Goal: Communication & Community: Answer question/provide support

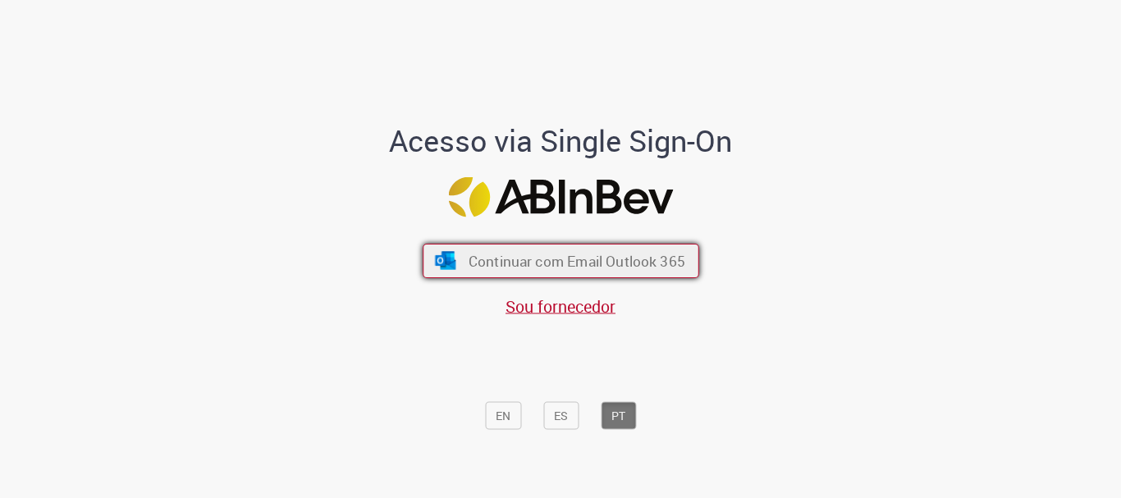
click at [476, 266] on span "Continuar com Email Outlook 365" at bounding box center [576, 261] width 217 height 19
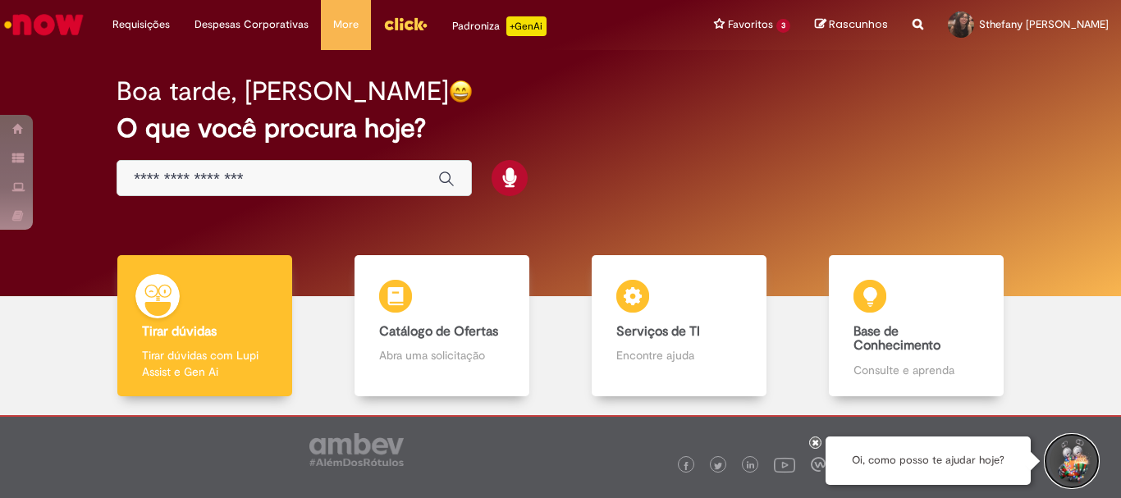
click at [1066, 451] on button "Iniciar Conversa de Suporte" at bounding box center [1071, 461] width 49 height 49
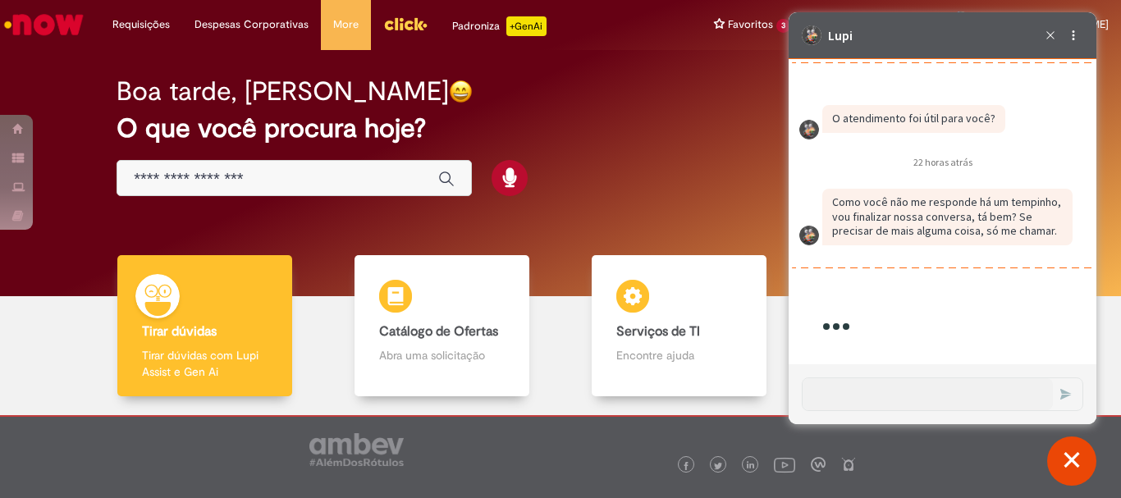
scroll to position [2747, 0]
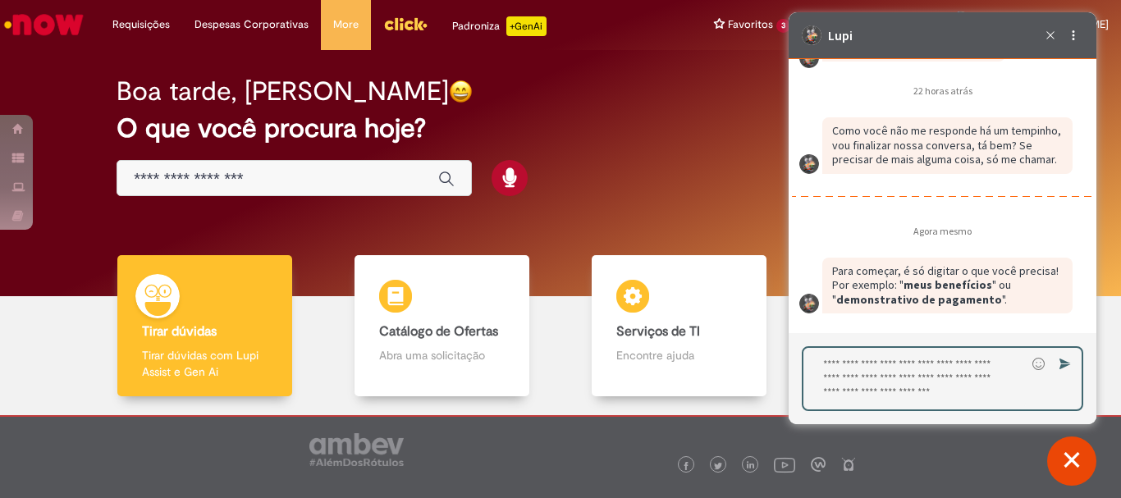
click at [877, 392] on textarea "Digite sua resposta aqui e pressione Enter para enviar" at bounding box center [914, 379] width 222 height 62
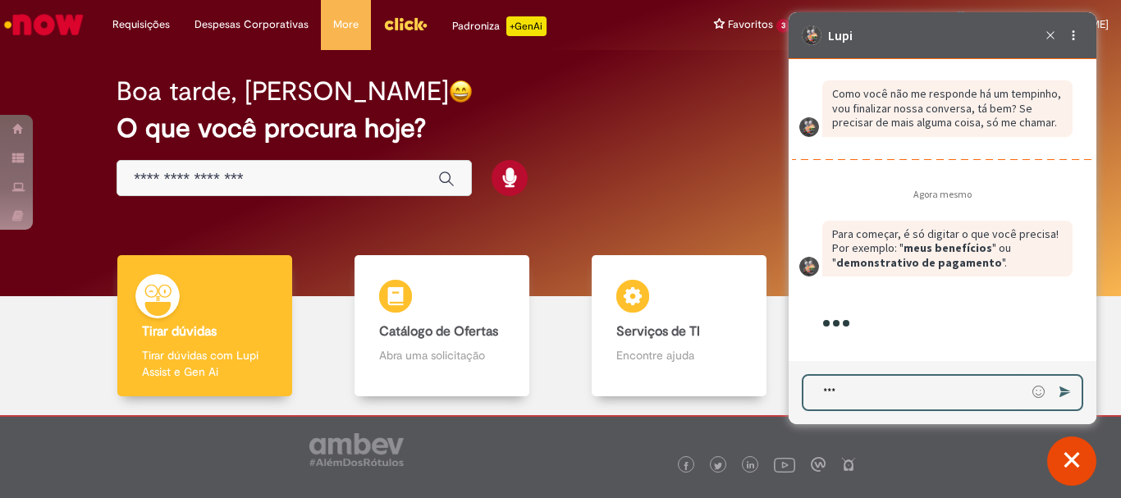
type textarea "****"
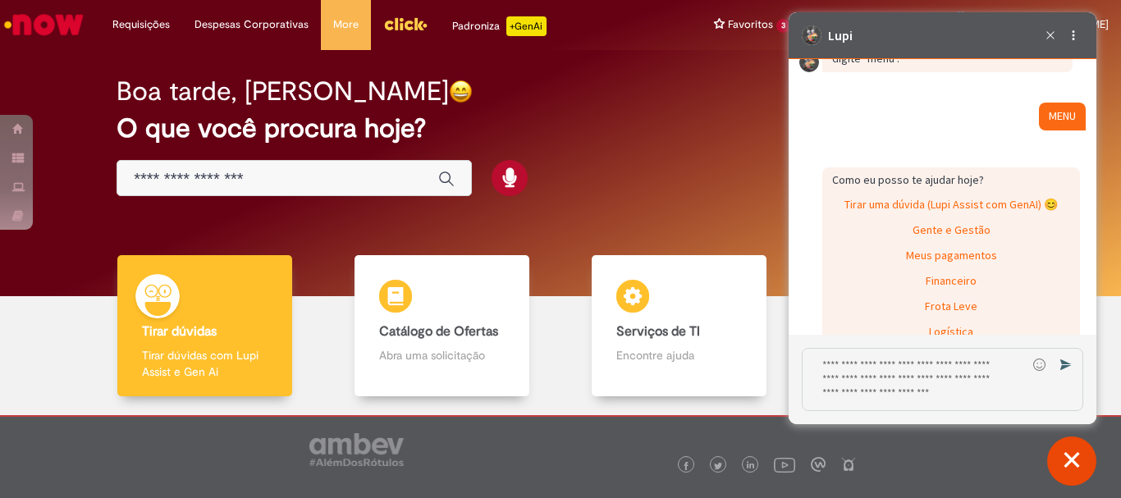
scroll to position [3374, 0]
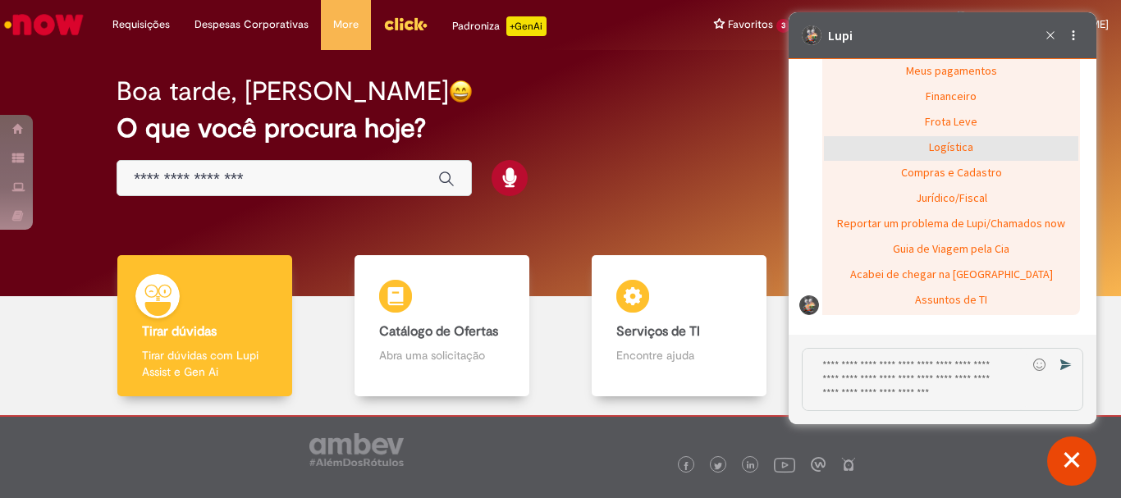
click at [963, 150] on div "Logística" at bounding box center [951, 148] width 254 height 25
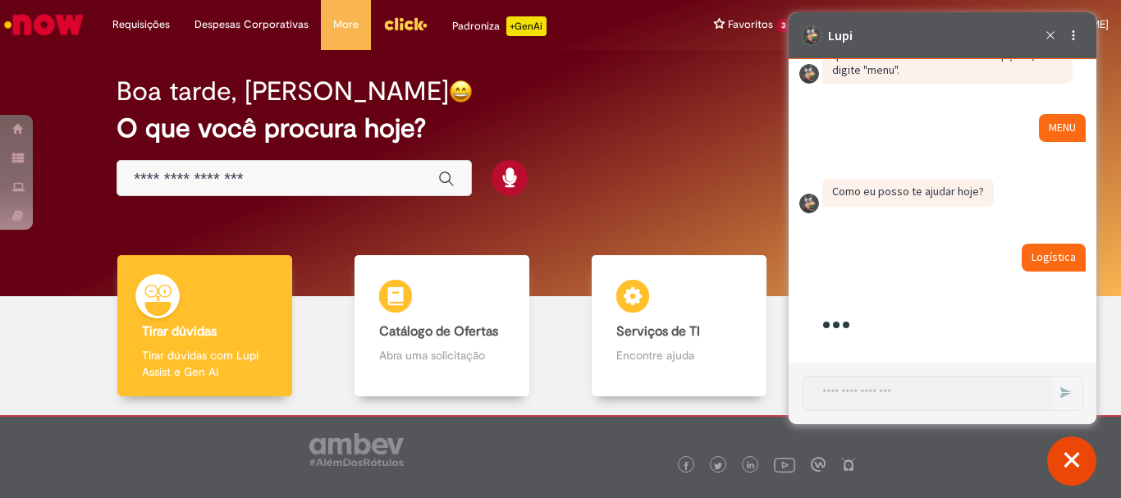
scroll to position [3366, 0]
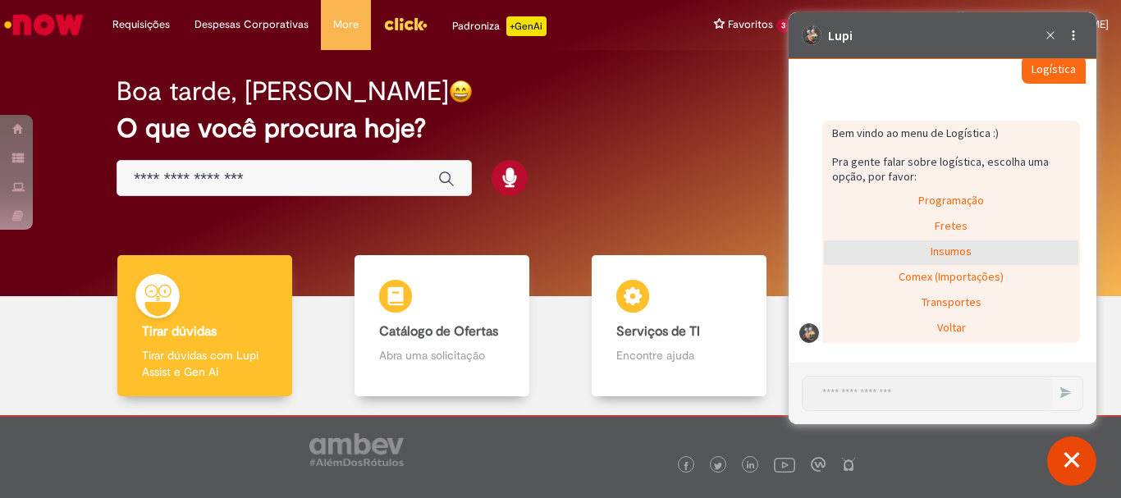
click at [940, 249] on div "Insumos" at bounding box center [951, 252] width 254 height 25
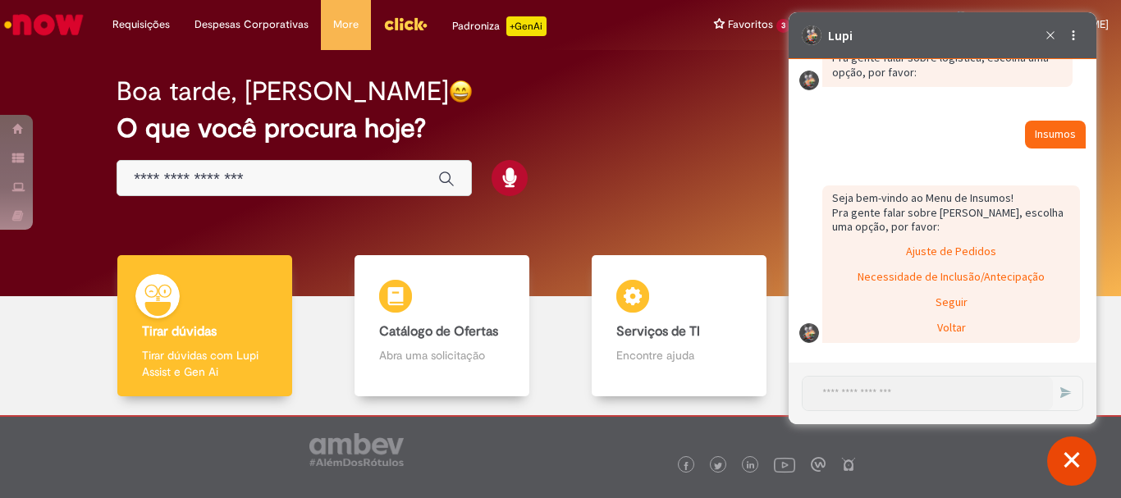
scroll to position [3470, 0]
click at [959, 254] on div "Ajuste de Pedidos" at bounding box center [951, 252] width 254 height 25
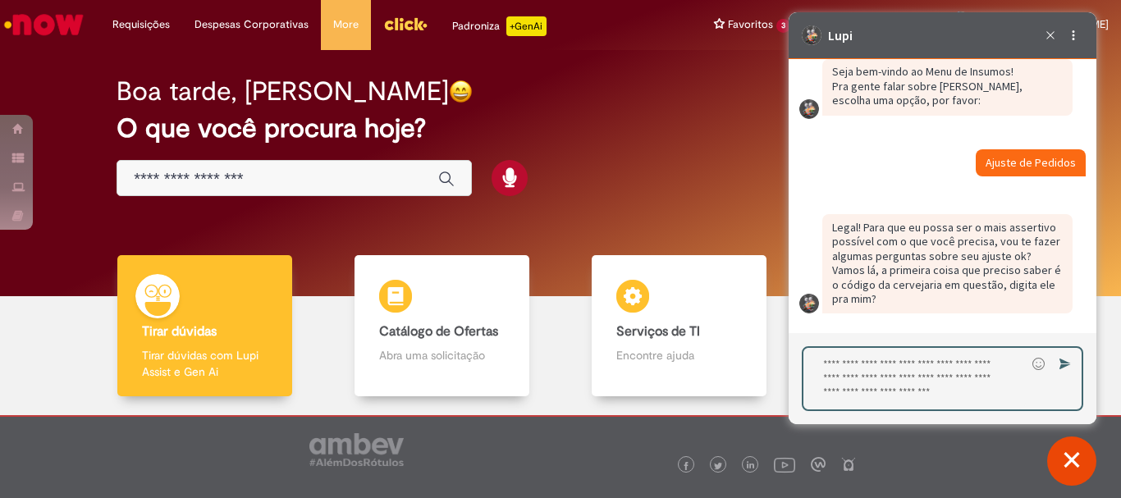
scroll to position [3597, 0]
click at [928, 387] on textarea "Digite sua resposta aqui e pressione Enter para enviar" at bounding box center [914, 379] width 222 height 62
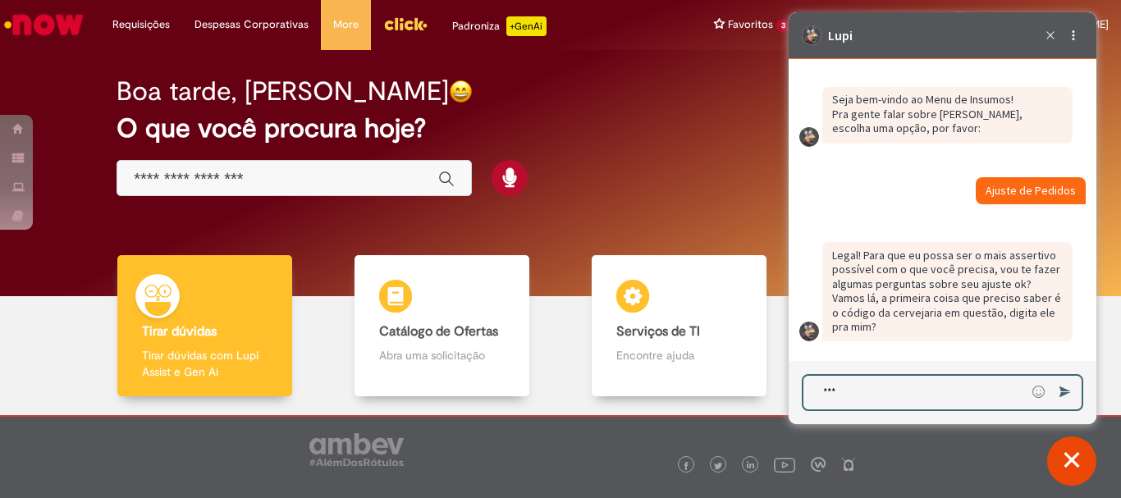
type textarea "****"
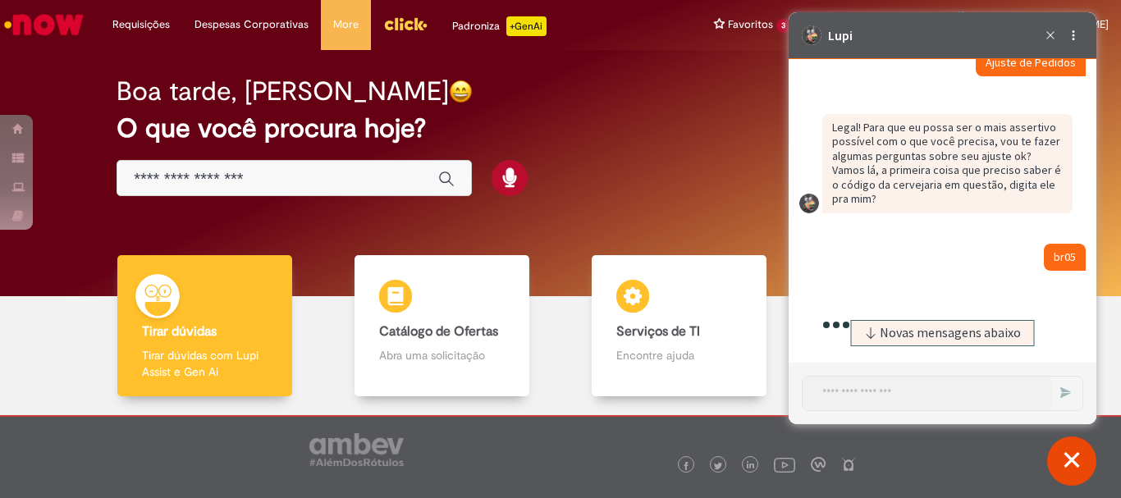
scroll to position [3754, 0]
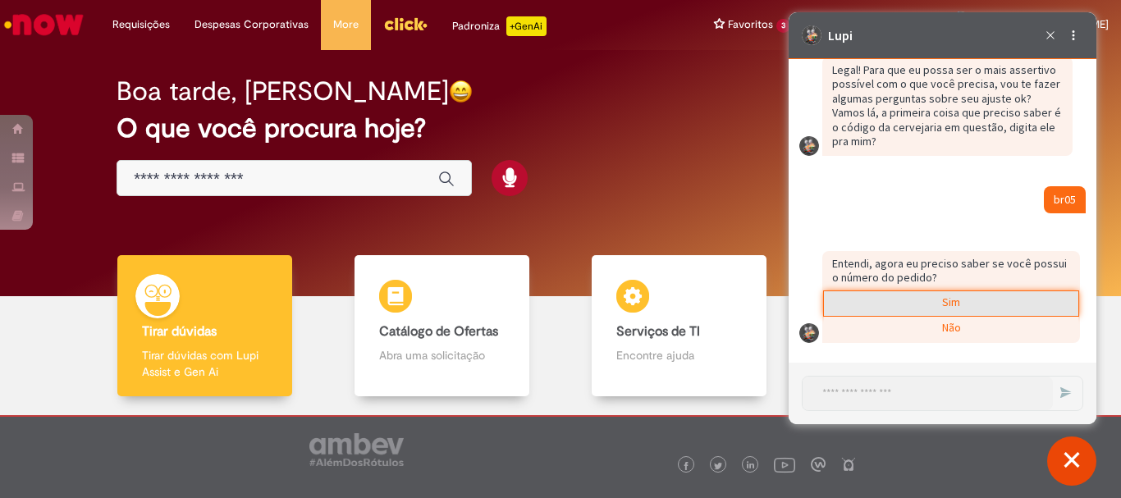
click at [954, 304] on div "Sim" at bounding box center [951, 303] width 254 height 25
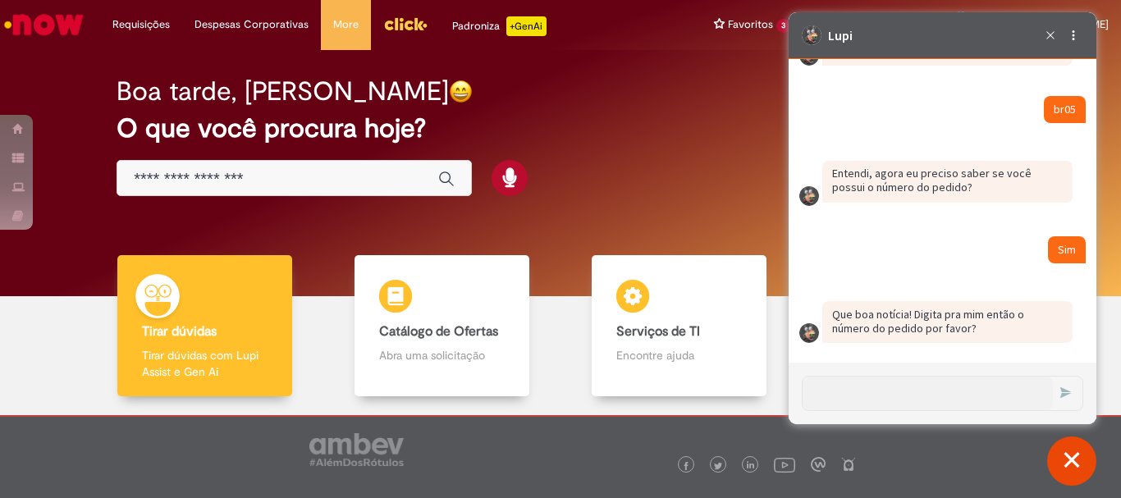
scroll to position [3845, 0]
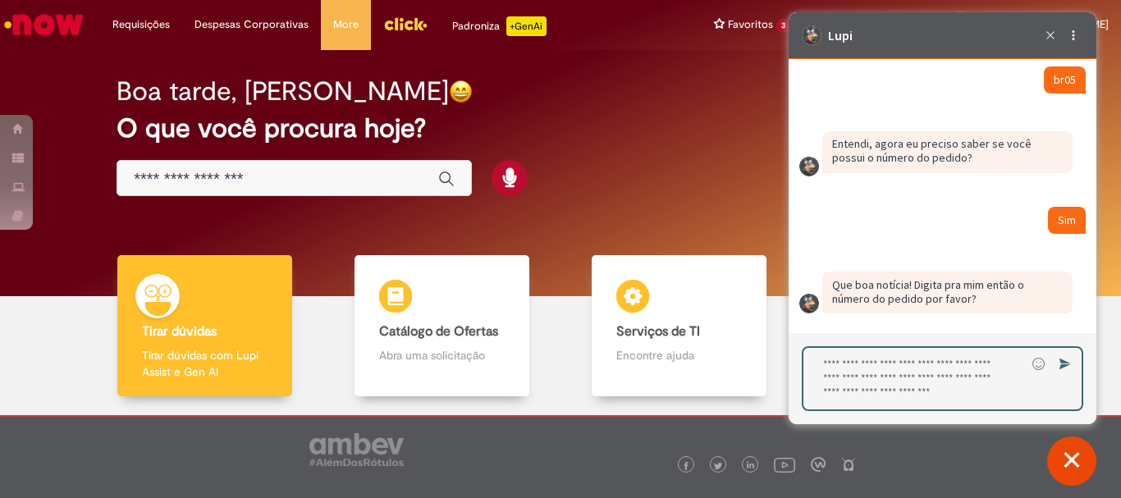
click at [884, 393] on textarea "Digite sua resposta aqui e pressione Enter para enviar" at bounding box center [914, 379] width 222 height 62
type textarea "**********"
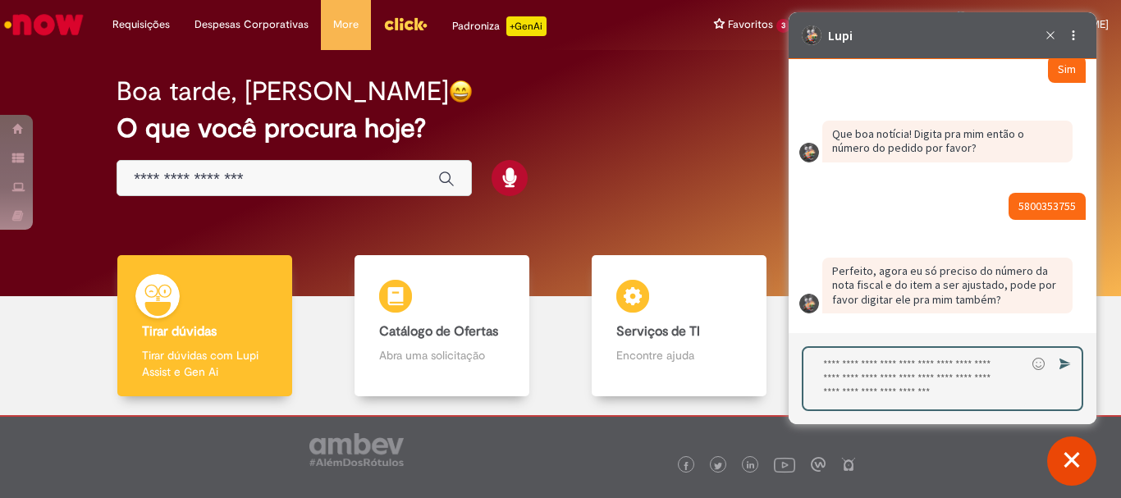
scroll to position [4025, 0]
click at [900, 379] on textarea "Digite sua resposta aqui e pressione Enter para enviar" at bounding box center [914, 379] width 222 height 62
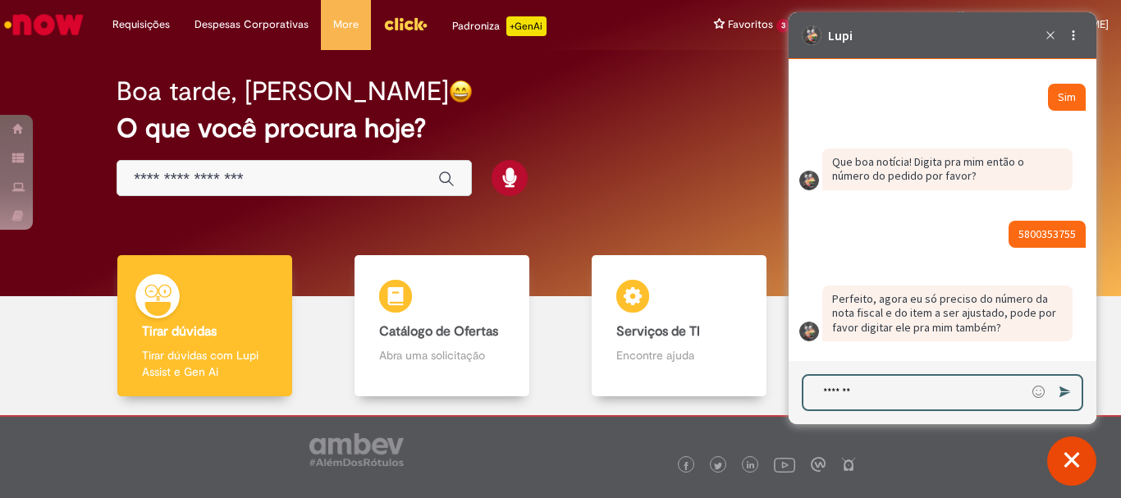
type textarea "********"
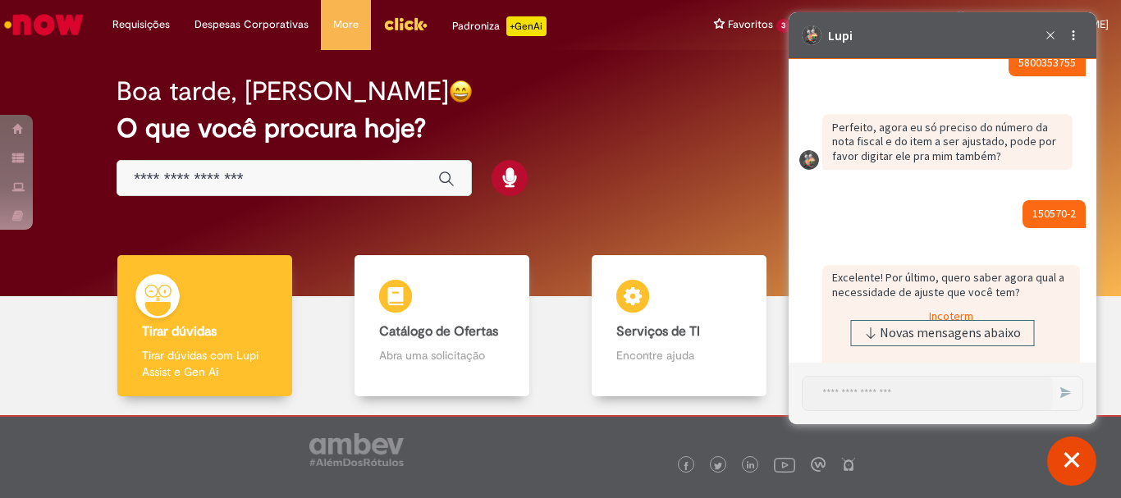
scroll to position [4361, 0]
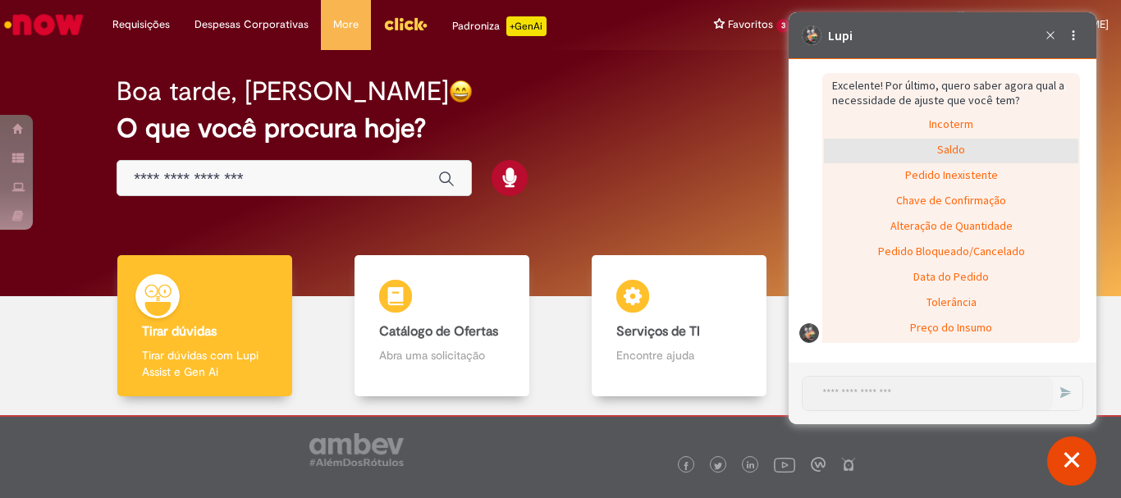
click at [953, 153] on div "Saldo" at bounding box center [951, 151] width 254 height 25
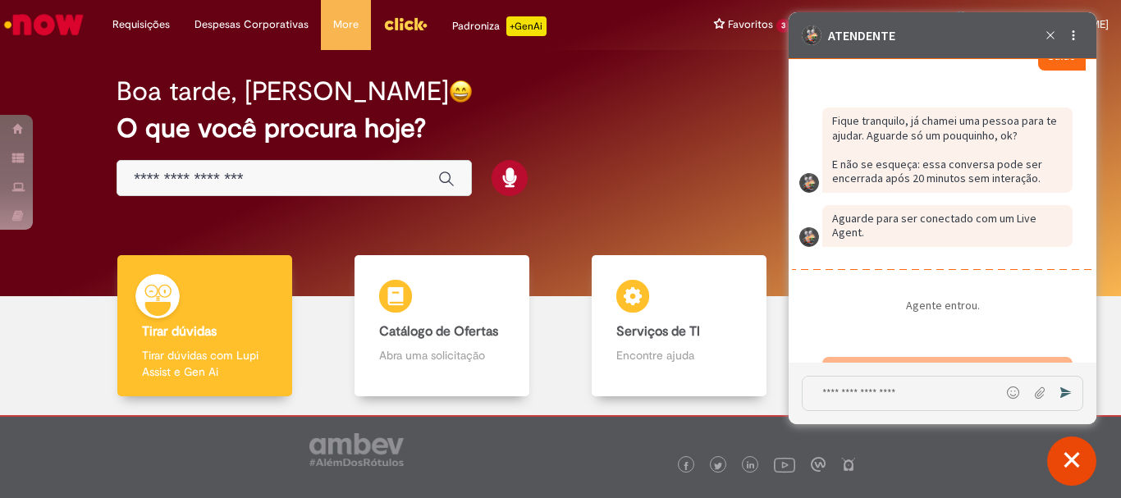
scroll to position [4569, 0]
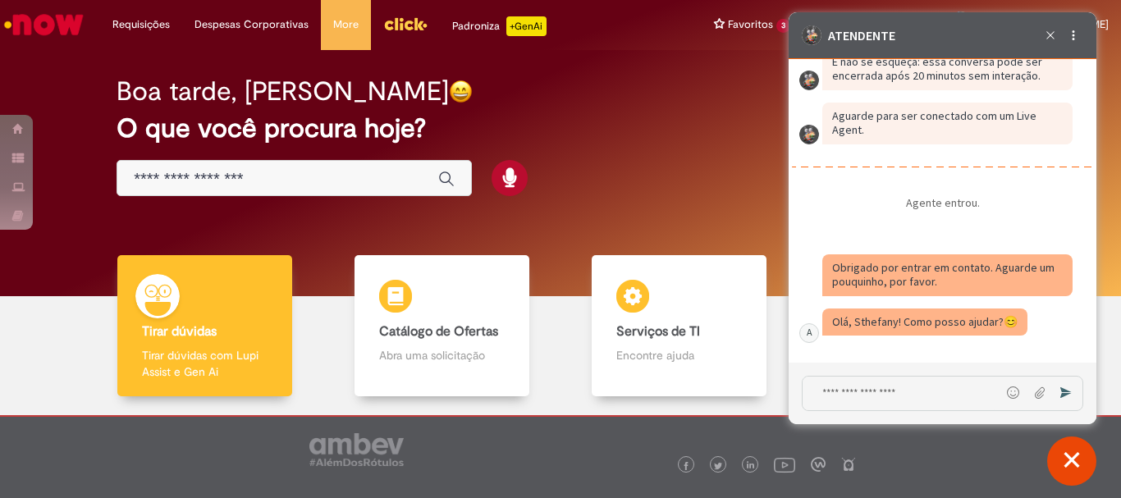
click at [907, 394] on textarea "Digite sua mensagem e pressione Enter para enviar" at bounding box center [902, 394] width 198 height 34
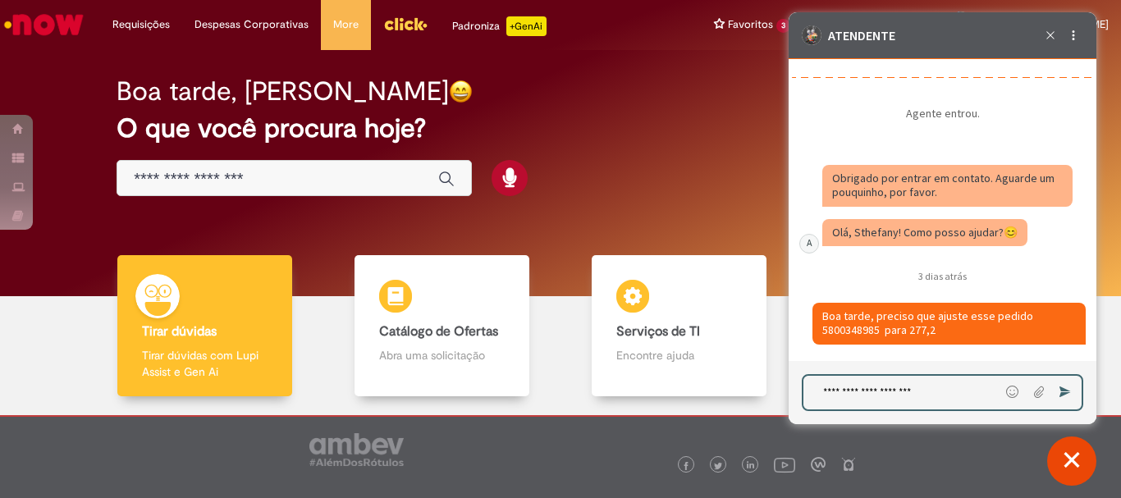
scroll to position [2158, 0]
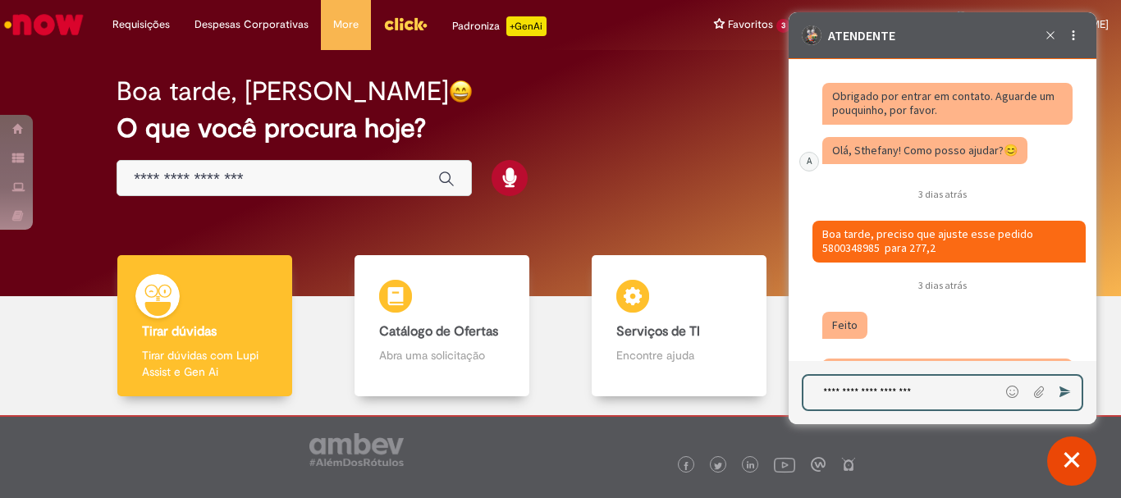
click at [897, 246] on fragment "Boa tarde, preciso que ajuste esse pedido 5800348985 para 277,2" at bounding box center [928, 241] width 213 height 30
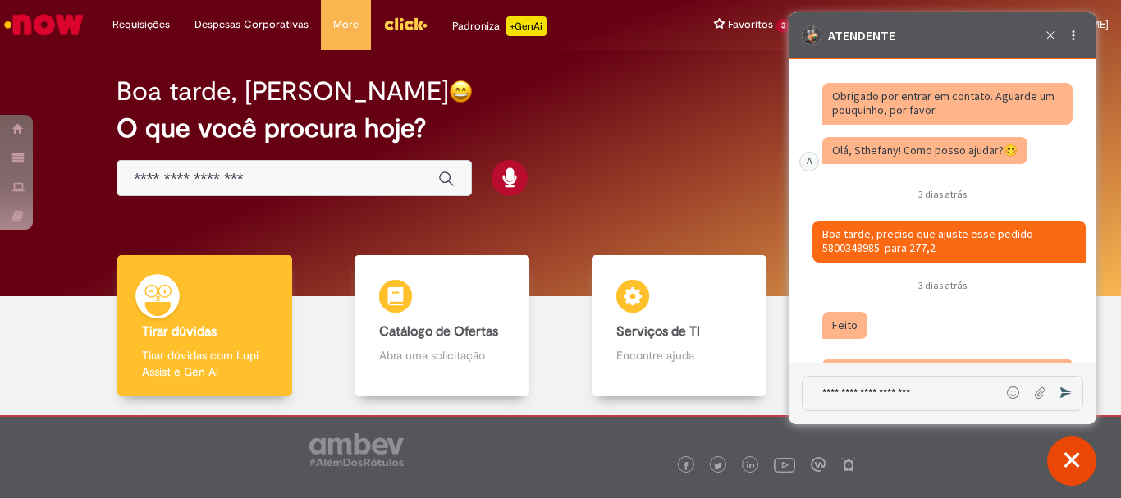
click at [897, 246] on fragment "Boa tarde, preciso que ajuste esse pedido 5800348985 para 277,2" at bounding box center [928, 241] width 213 height 30
click at [931, 399] on textarea "**********" at bounding box center [902, 394] width 198 height 34
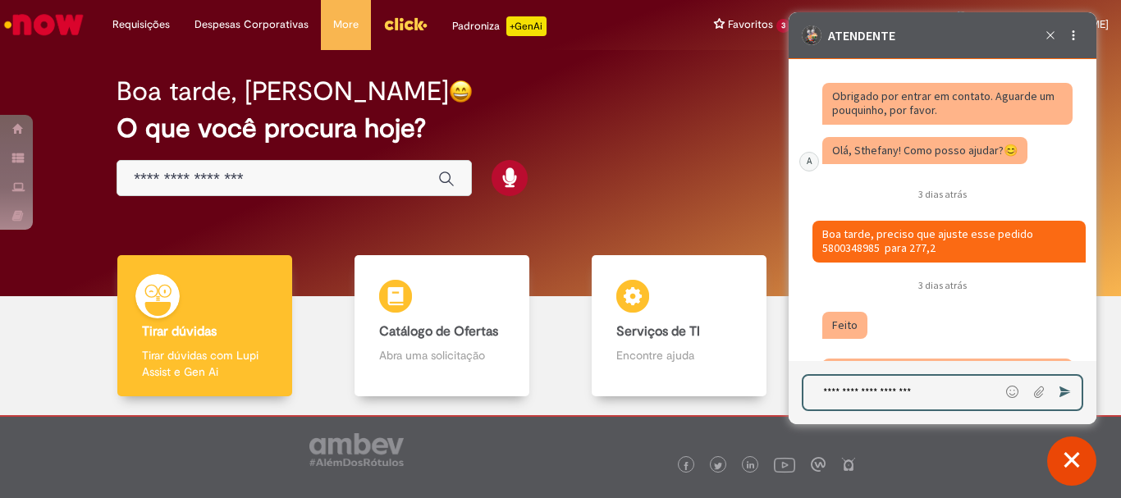
drag, startPoint x: 931, startPoint y: 399, endPoint x: 877, endPoint y: 395, distance: 53.5
click at [877, 395] on textarea "**********" at bounding box center [901, 393] width 196 height 34
click at [938, 392] on textarea "**********" at bounding box center [901, 393] width 196 height 34
drag, startPoint x: 938, startPoint y: 392, endPoint x: 1548, endPoint y: 405, distance: 609.8
click at [789, 12] on html at bounding box center [943, 12] width 308 height 0
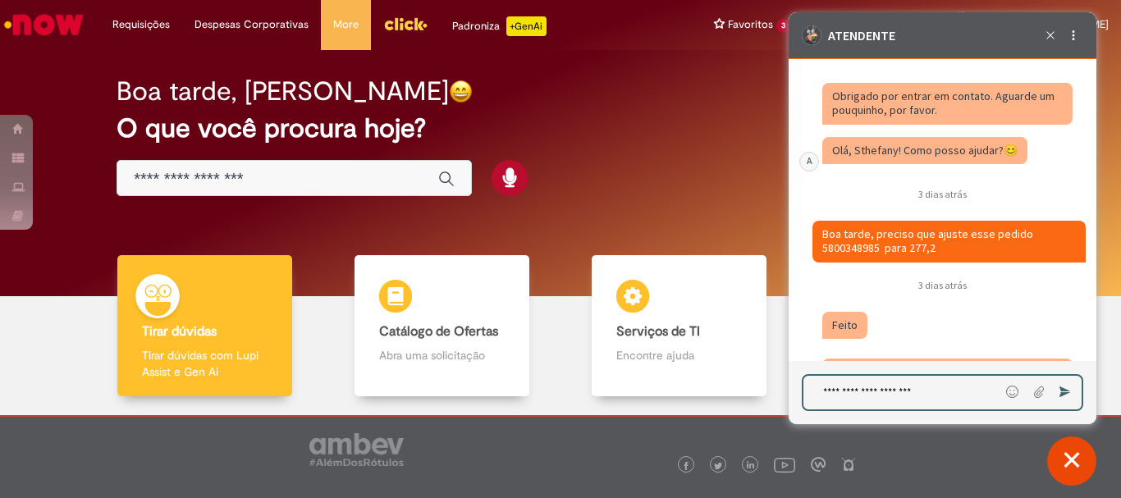
paste textarea "**********"
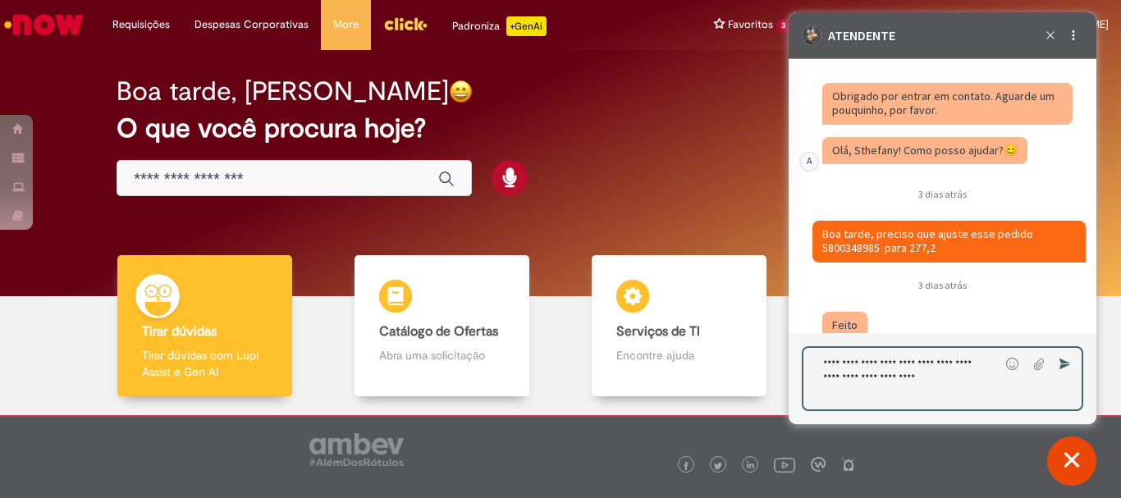
drag, startPoint x: 858, startPoint y: 379, endPoint x: 908, endPoint y: 380, distance: 50.1
click at [908, 380] on textarea "**********" at bounding box center [901, 379] width 196 height 62
paste textarea "**********"
type textarea "**********"
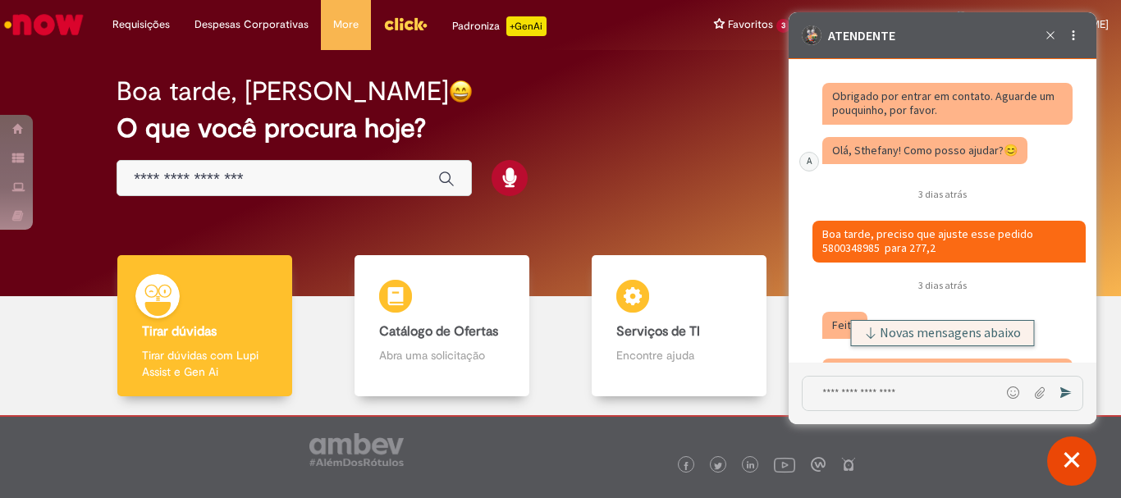
click at [922, 328] on span "Novas mensagens abaixo" at bounding box center [950, 332] width 141 height 11
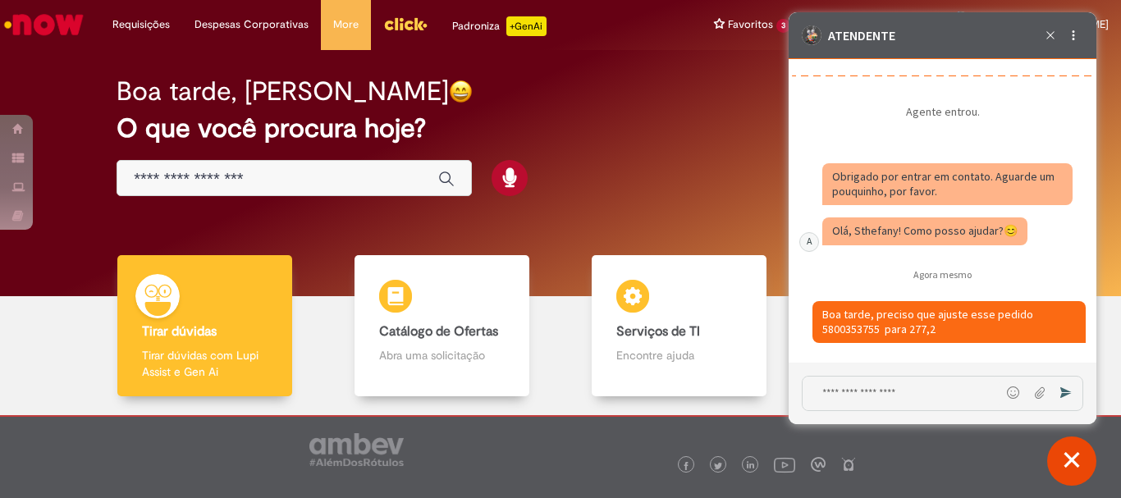
scroll to position [12184, 0]
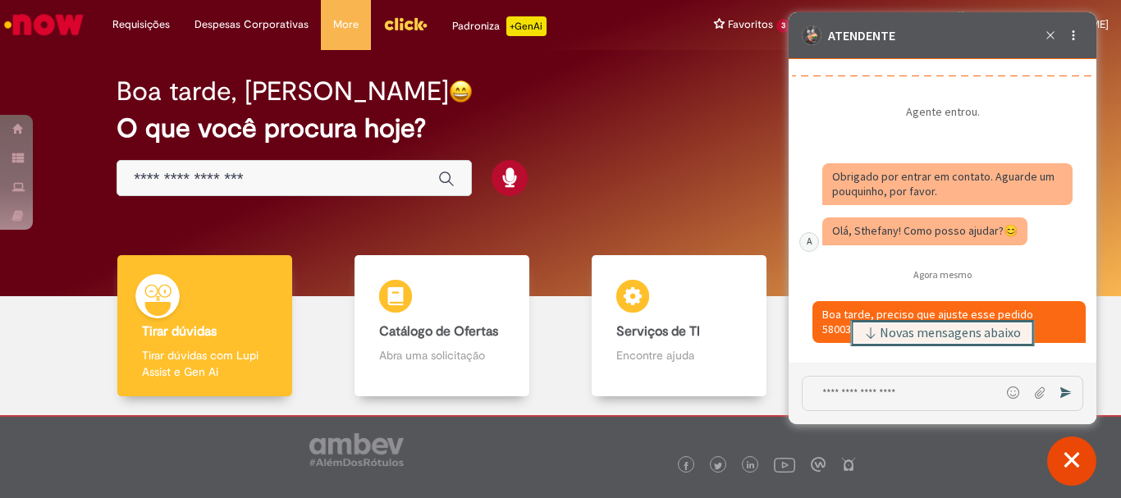
click at [965, 339] on span "Novas mensagens abaixo" at bounding box center [950, 332] width 141 height 11
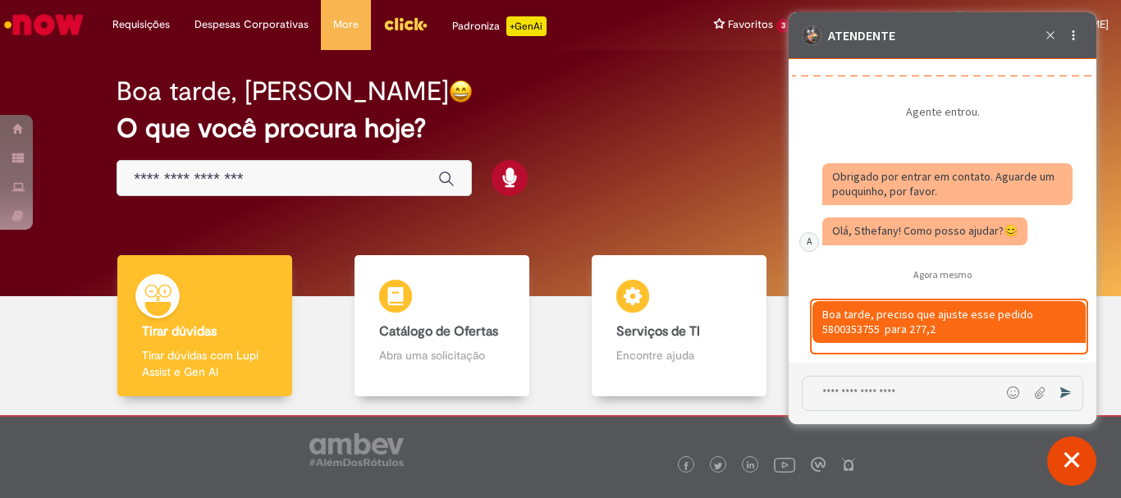
click at [898, 335] on fragment "Boa tarde, preciso que ajuste esse pedido 5800353755 para 277,2" at bounding box center [928, 322] width 213 height 30
click at [902, 334] on fragment "Boa tarde, preciso que ajuste esse pedido 5800353755 para 277,2" at bounding box center [928, 322] width 213 height 30
click at [916, 330] on fragment "Boa tarde, preciso que ajuste esse pedido 5800353755 para 277,2" at bounding box center [928, 322] width 213 height 30
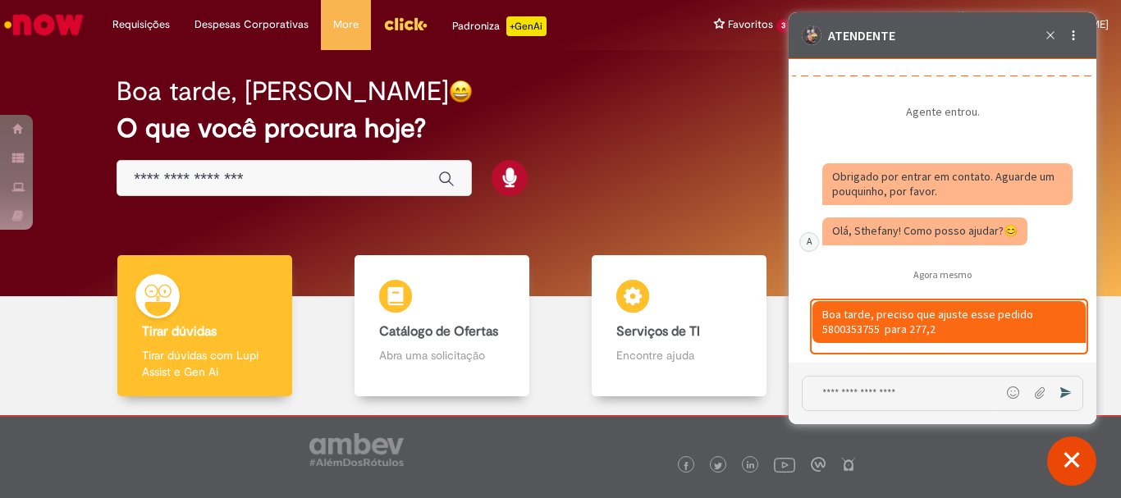
click at [916, 330] on fragment "Boa tarde, preciso que ajuste esse pedido 5800353755 para 277,2" at bounding box center [928, 322] width 213 height 30
click at [854, 245] on div "Caixa de diálogo de bate-papo" at bounding box center [924, 231] width 205 height 28
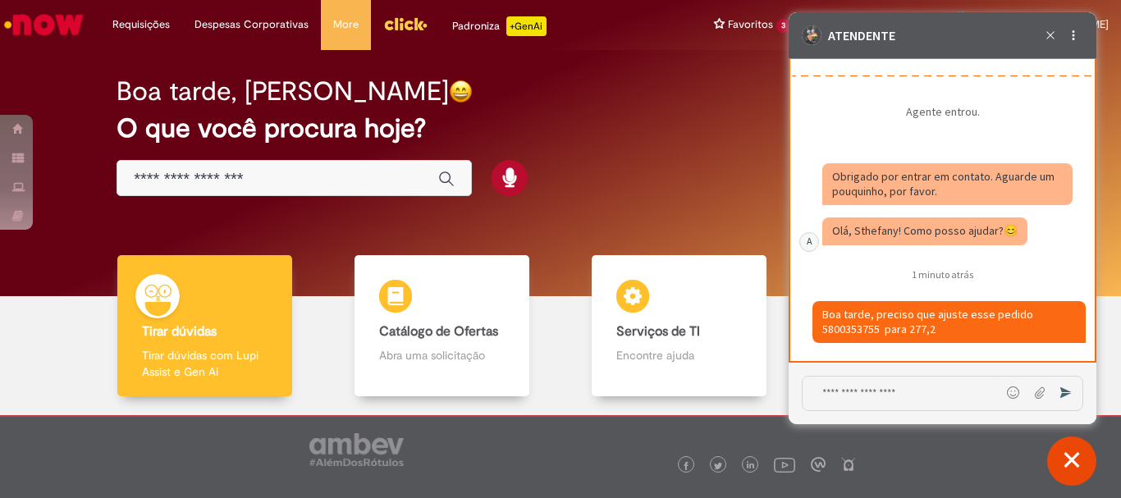
click at [864, 269] on h2 "1 minuto atrás" at bounding box center [942, 274] width 301 height 12
click at [866, 343] on div "Caixa de diálogo de bate-papo" at bounding box center [948, 322] width 273 height 42
drag, startPoint x: 993, startPoint y: 230, endPoint x: 1019, endPoint y: 233, distance: 26.5
click at [1019, 233] on div "Caixa de diálogo de bate-papo" at bounding box center [924, 231] width 205 height 28
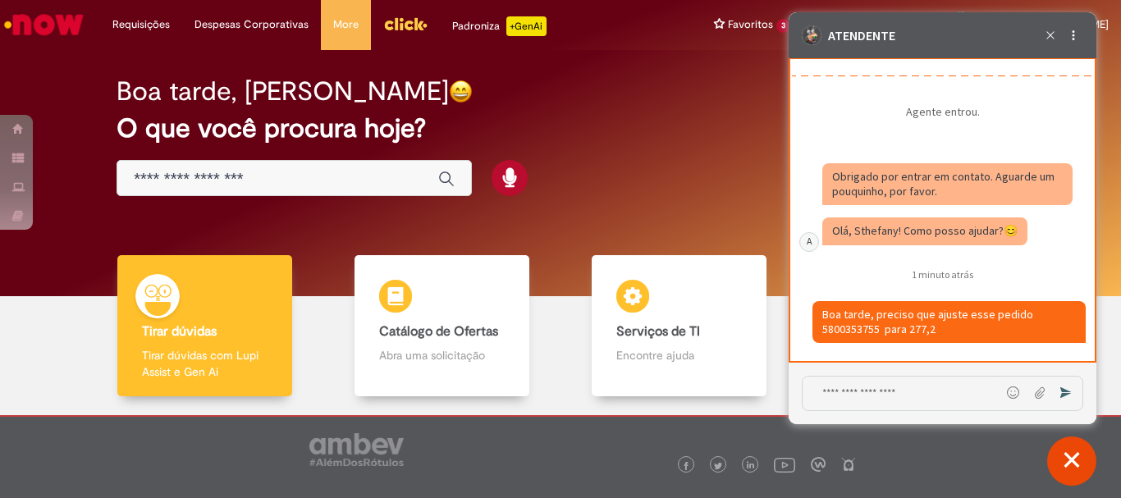
click at [1019, 233] on div "Caixa de diálogo de bate-papo" at bounding box center [924, 231] width 205 height 28
click at [968, 269] on h2 "1 minuto atrás" at bounding box center [942, 274] width 301 height 12
drag, startPoint x: 997, startPoint y: 230, endPoint x: 1039, endPoint y: 234, distance: 42.1
click at [1039, 234] on div "Caixa de diálogo de bate-papo" at bounding box center [947, 234] width 250 height 34
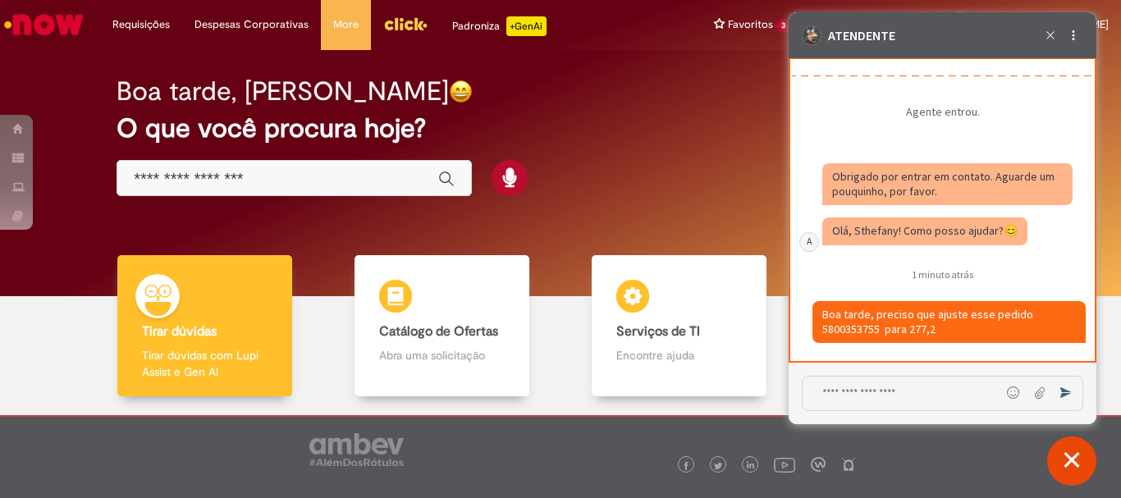
drag, startPoint x: 1011, startPoint y: 228, endPoint x: 829, endPoint y: 236, distance: 182.3
click at [829, 236] on div "Caixa de diálogo de bate-papo" at bounding box center [924, 231] width 205 height 28
drag, startPoint x: 831, startPoint y: 231, endPoint x: 1057, endPoint y: 231, distance: 225.7
click at [1057, 231] on div "Caixa de diálogo de bate-papo" at bounding box center [947, 234] width 250 height 34
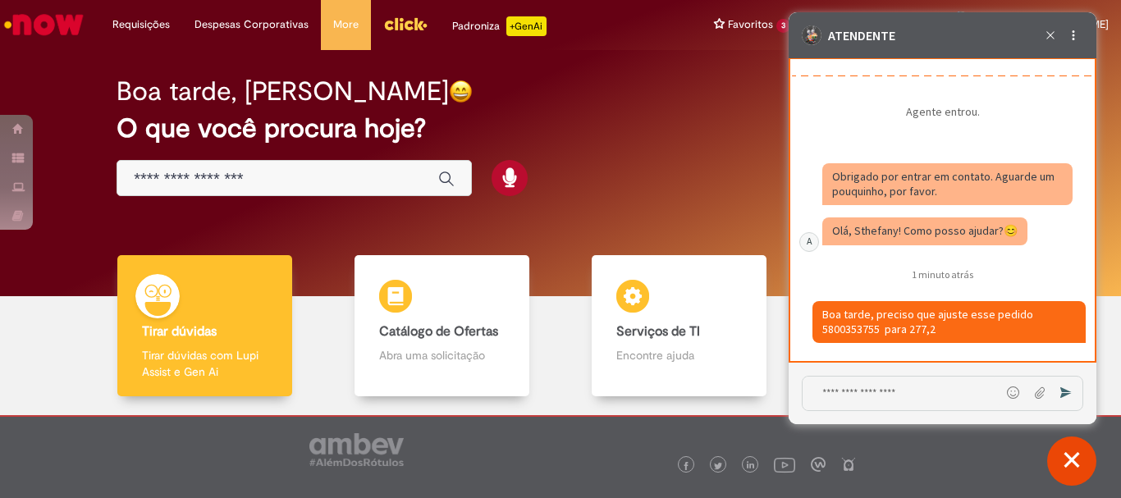
click at [1057, 231] on div "Caixa de diálogo de bate-papo" at bounding box center [947, 234] width 250 height 34
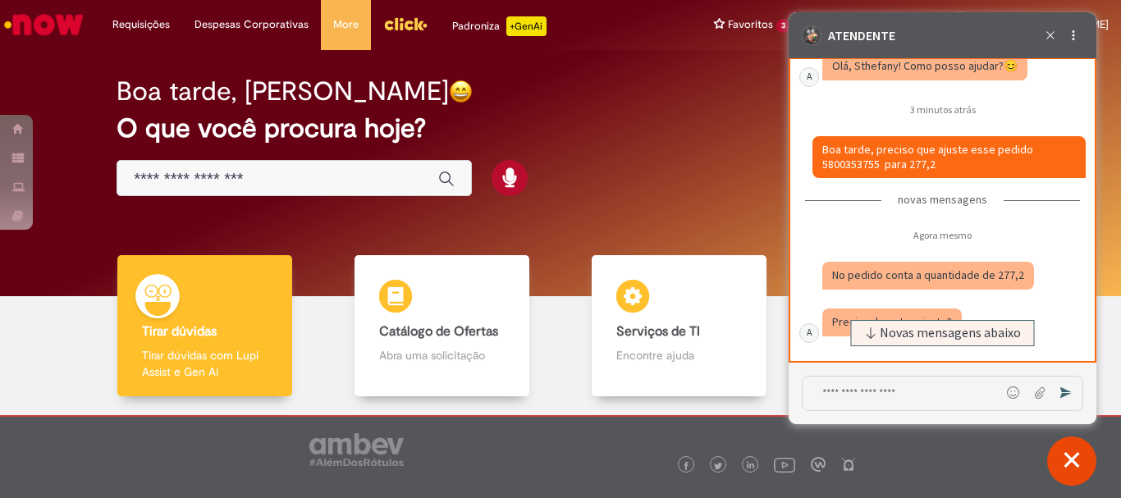
scroll to position [12349, 0]
click at [933, 338] on span "Novas mensagens abaixo" at bounding box center [950, 332] width 141 height 11
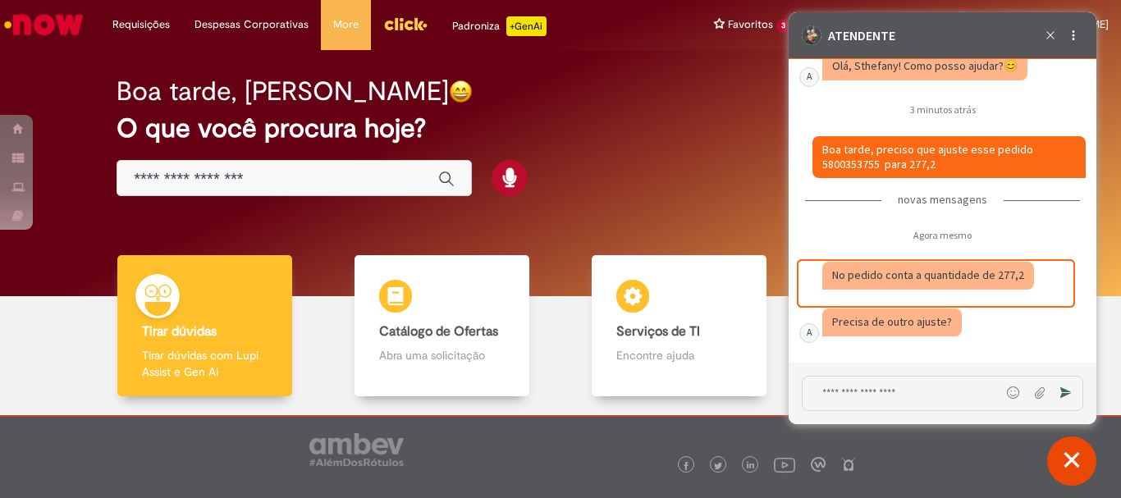
click at [1008, 278] on fragment "No pedido conta a quantidade de 277,2" at bounding box center [928, 275] width 192 height 15
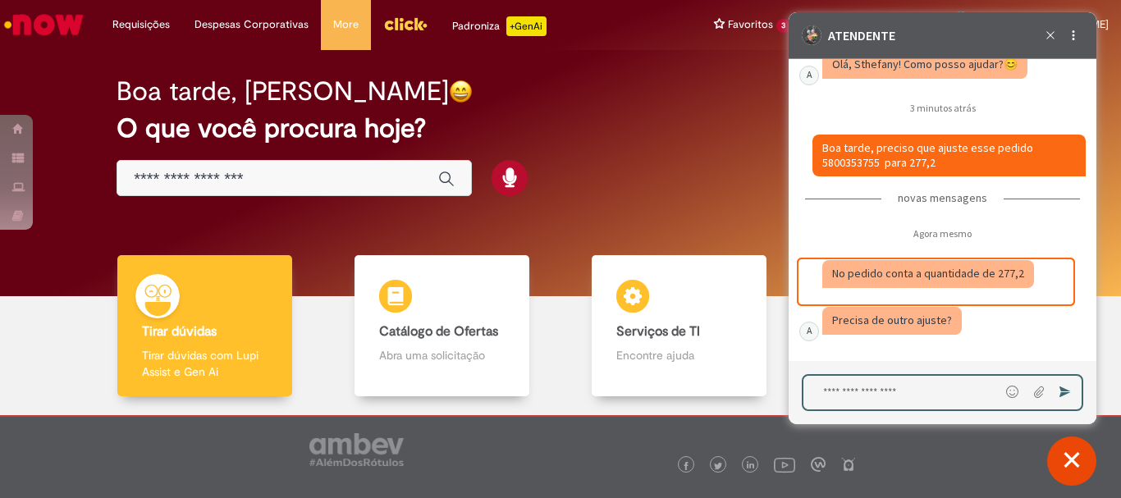
click at [899, 389] on textarea "Digite sua mensagem e pressione Enter para enviar" at bounding box center [901, 393] width 196 height 34
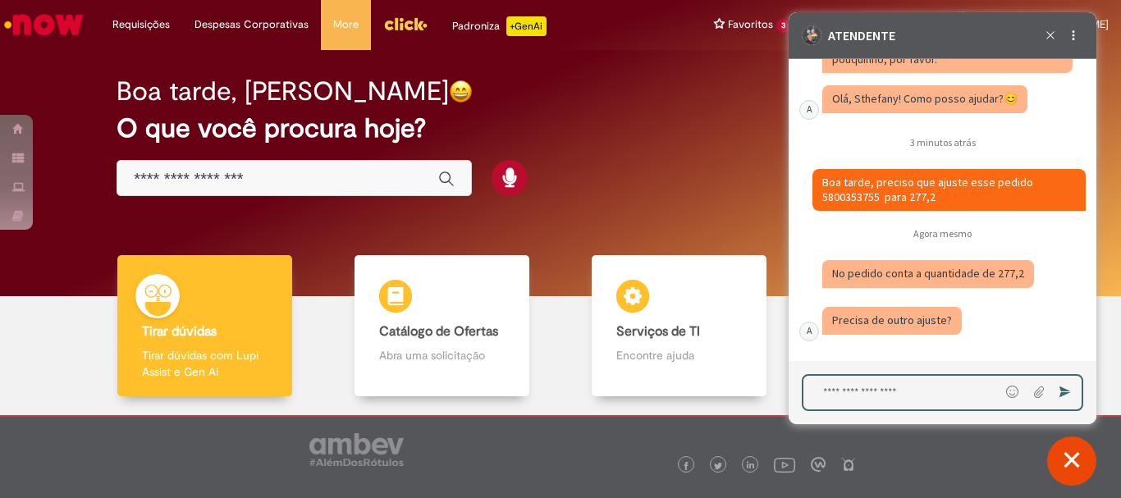
scroll to position [12317, 0]
click at [852, 199] on fragment "Boa tarde, preciso que ajuste esse pedido 5800353755 para 277,2" at bounding box center [928, 190] width 213 height 30
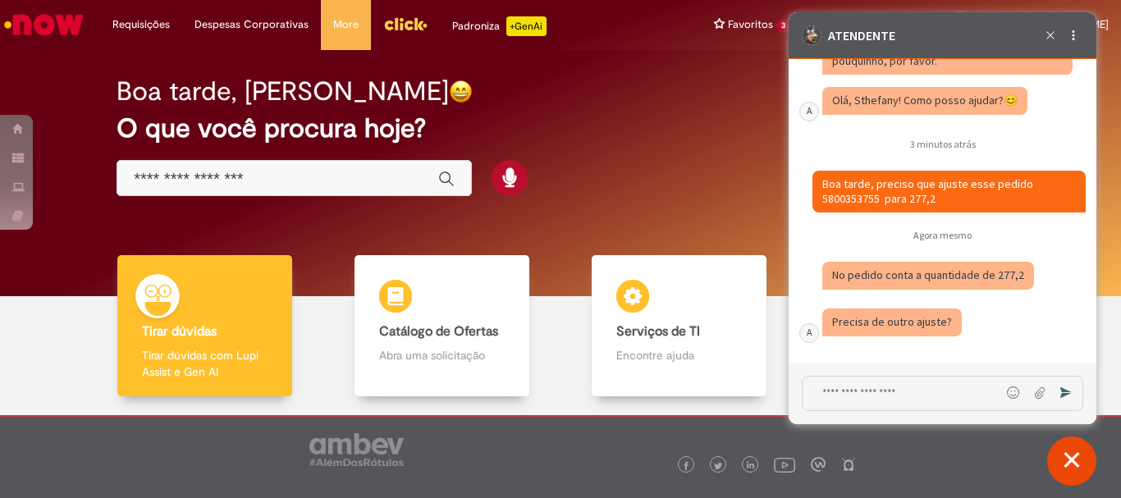
click at [852, 199] on fragment "Boa tarde, preciso que ajuste esse pedido 5800353755 para 277,2" at bounding box center [928, 191] width 213 height 30
click at [854, 197] on fragment "Boa tarde, preciso que ajuste esse pedido 5800353755 para 277,2" at bounding box center [928, 191] width 213 height 30
drag, startPoint x: 876, startPoint y: 199, endPoint x: 865, endPoint y: 201, distance: 10.8
click at [826, 203] on fragment "Boa tarde, preciso que ajuste esse pedido 5800353755 para 277,2" at bounding box center [928, 191] width 213 height 30
drag, startPoint x: 878, startPoint y: 199, endPoint x: 825, endPoint y: 202, distance: 53.4
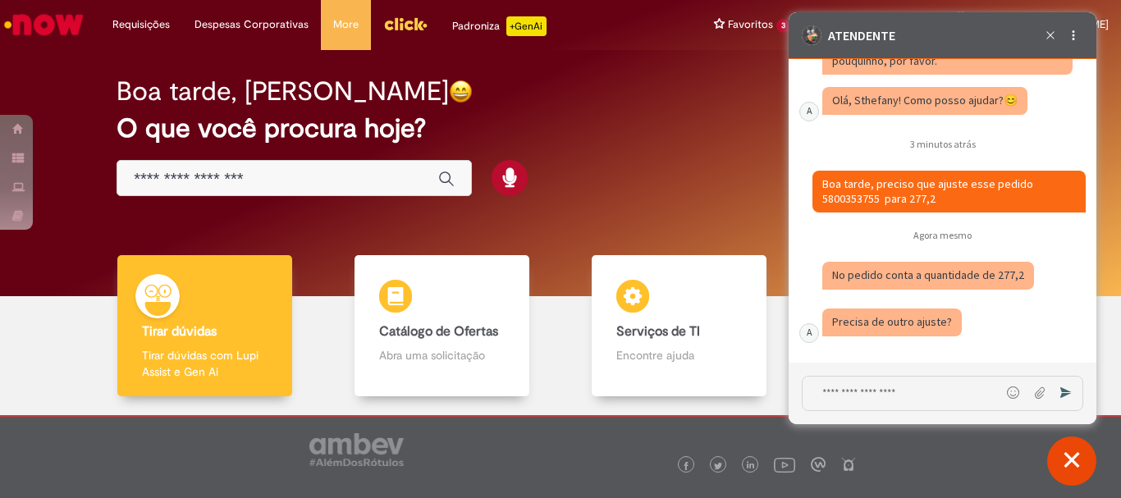
click at [825, 202] on fragment "Boa tarde, preciso que ajuste esse pedido 5800353755 para 277,2" at bounding box center [928, 191] width 213 height 30
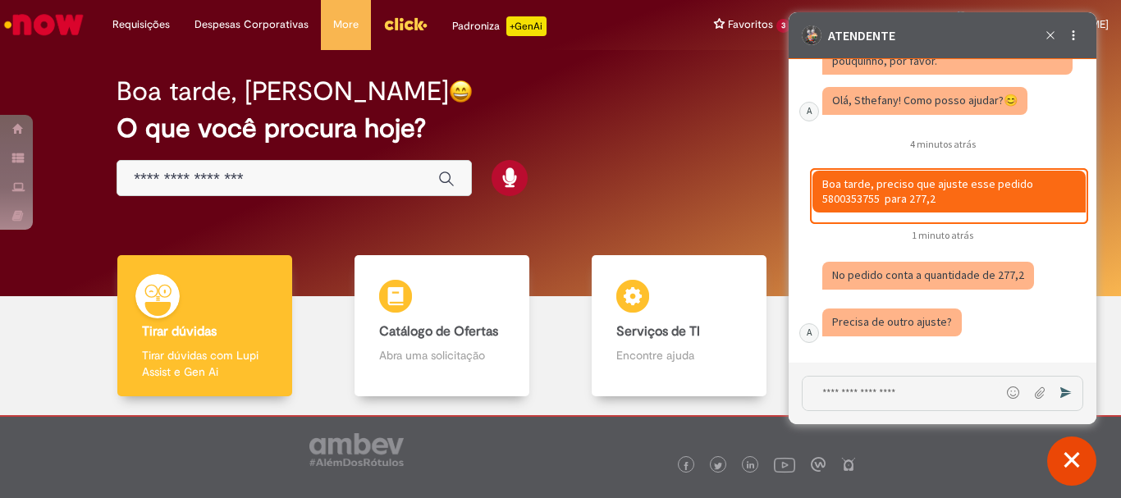
click at [894, 316] on fragment "Precisa de outro ajuste?" at bounding box center [892, 321] width 120 height 15
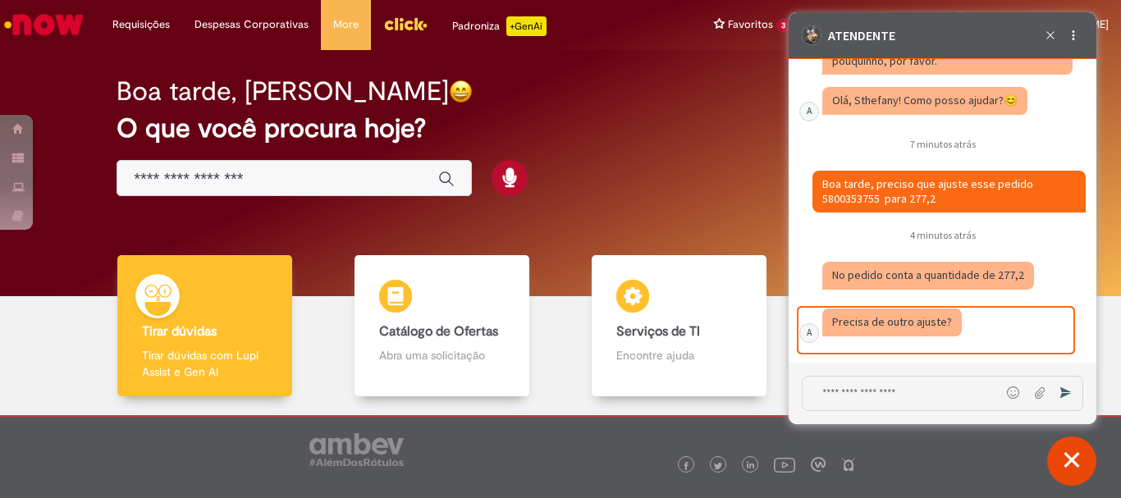
drag, startPoint x: 902, startPoint y: 342, endPoint x: 889, endPoint y: 364, distance: 25.8
click at [902, 342] on div "Caixa de diálogo de bate-papo" at bounding box center [947, 326] width 250 height 34
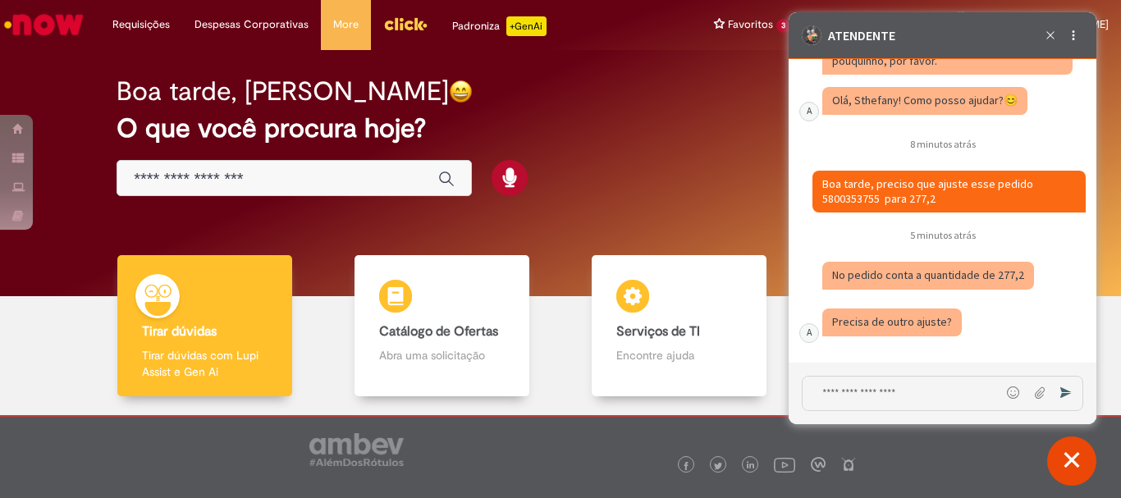
click at [719, 159] on div "Boa tarde, [PERSON_NAME] O que você procura hoje?" at bounding box center [560, 137] width 945 height 140
click at [583, 127] on h2 "O que você procura hoje?" at bounding box center [561, 128] width 888 height 29
